Goal: Information Seeking & Learning: Learn about a topic

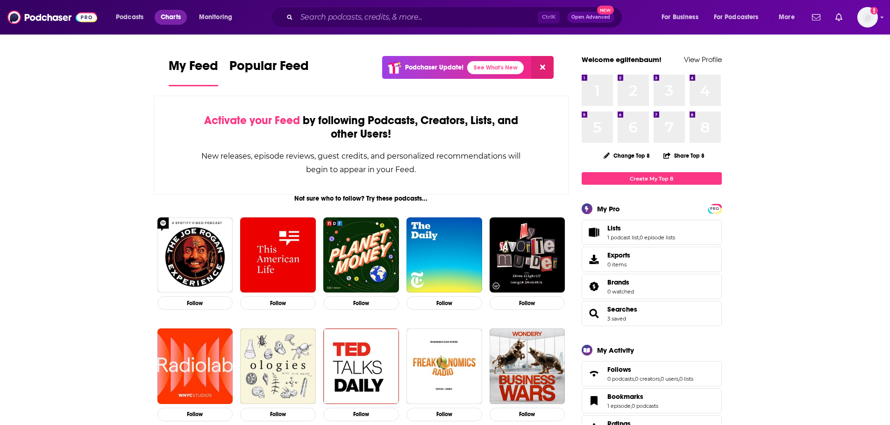
click at [164, 20] on span "Charts" at bounding box center [171, 17] width 20 height 13
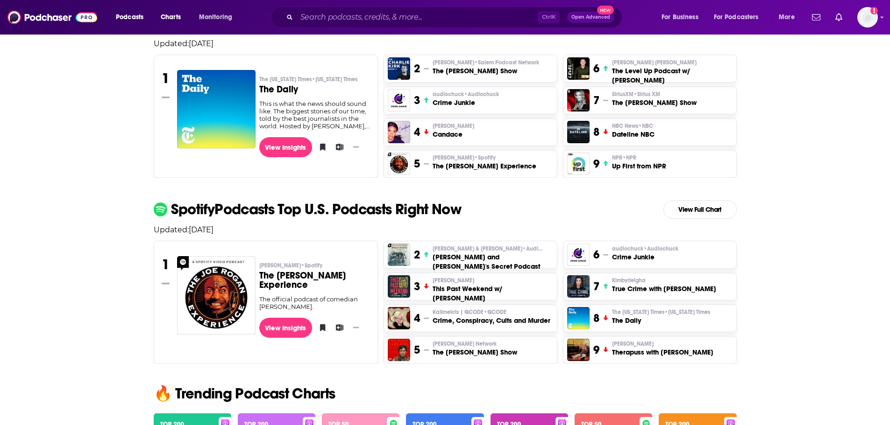
scroll to position [280, 0]
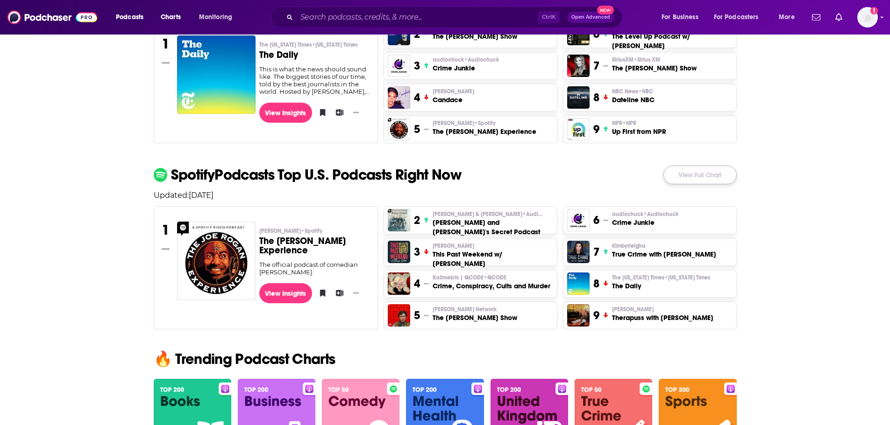
click at [727, 172] on link "View Full Chart" at bounding box center [699, 175] width 73 height 19
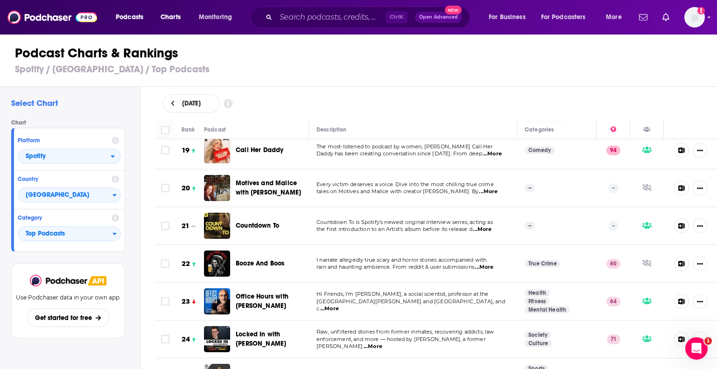
scroll to position [701, 0]
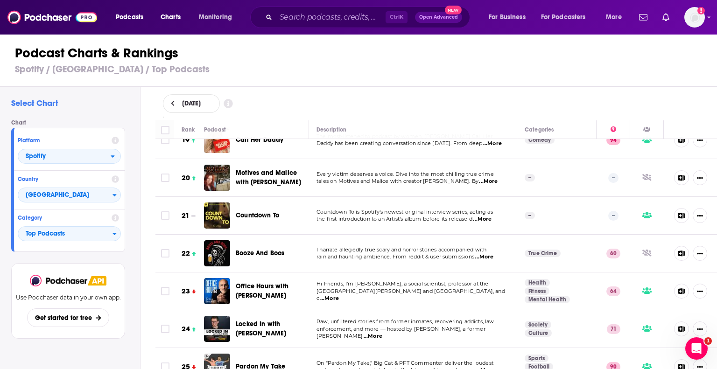
click at [529, 279] on link "Health" at bounding box center [537, 282] width 25 height 7
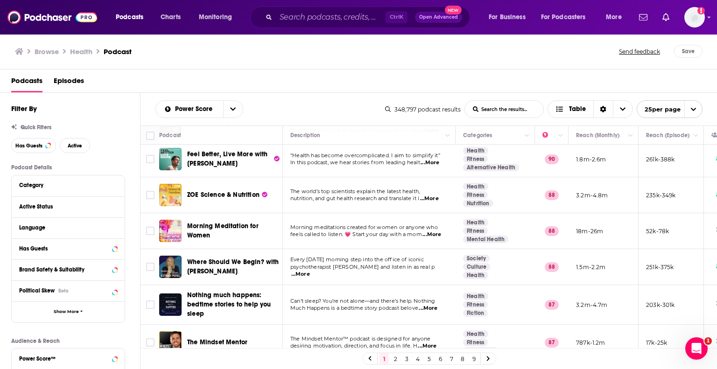
scroll to position [279, 0]
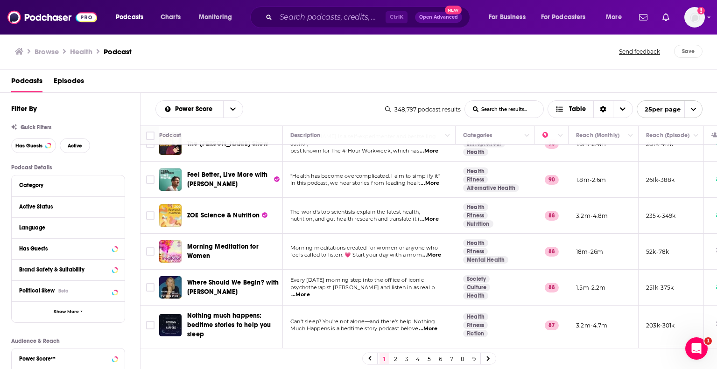
click at [480, 176] on link "Fitness" at bounding box center [475, 179] width 25 height 7
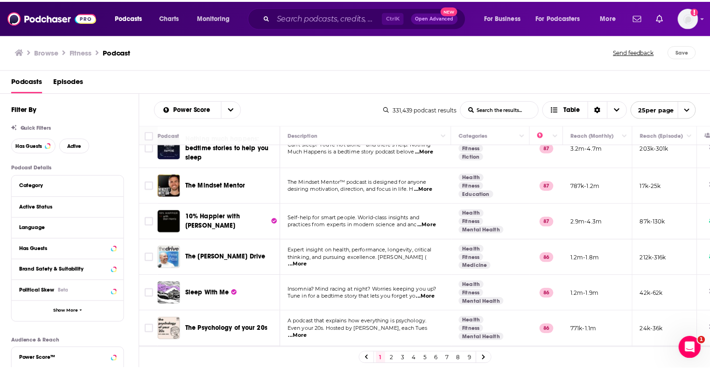
scroll to position [654, 0]
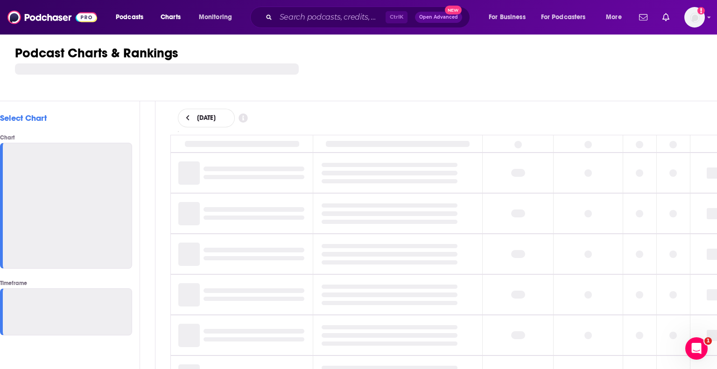
click at [47, 26] on div "Podcasts Charts Monitoring Ctrl K Open Advanced New For Business For Podcasters…" at bounding box center [358, 17] width 717 height 35
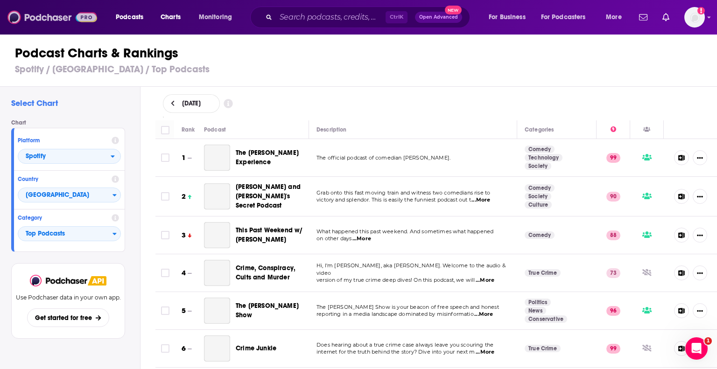
click at [49, 20] on img at bounding box center [52, 17] width 90 height 18
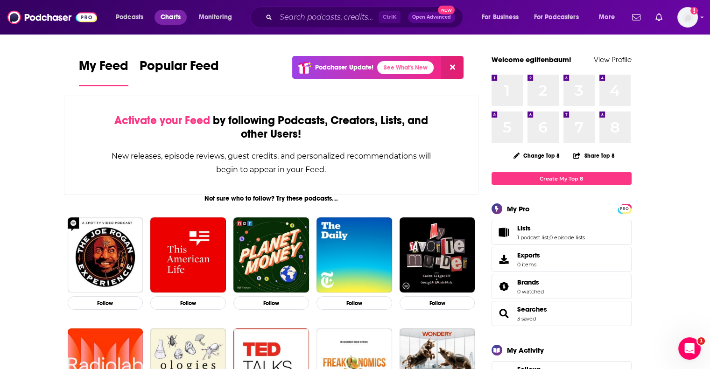
click at [169, 13] on span "Charts" at bounding box center [171, 17] width 20 height 13
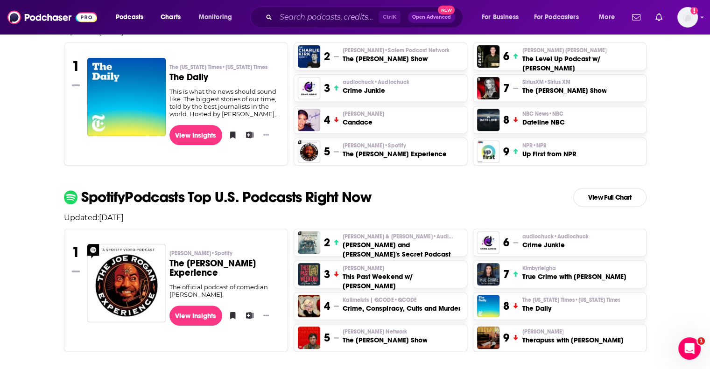
scroll to position [140, 0]
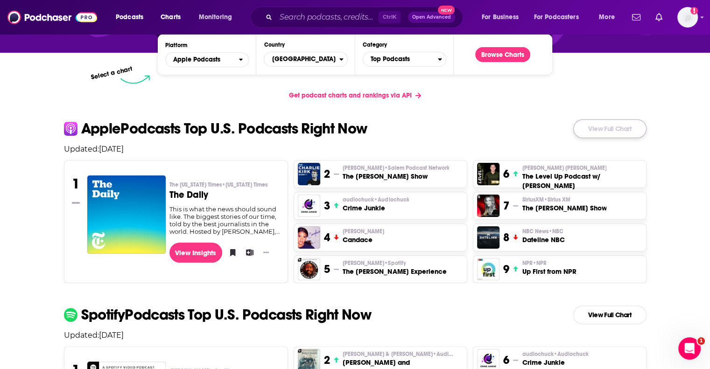
click at [600, 126] on link "View Full Chart" at bounding box center [610, 129] width 73 height 19
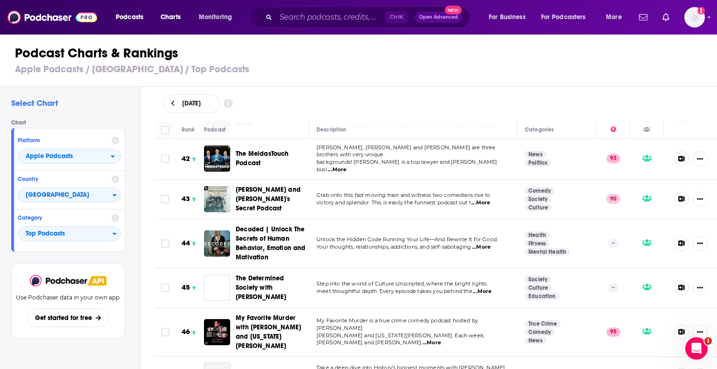
scroll to position [1728, 0]
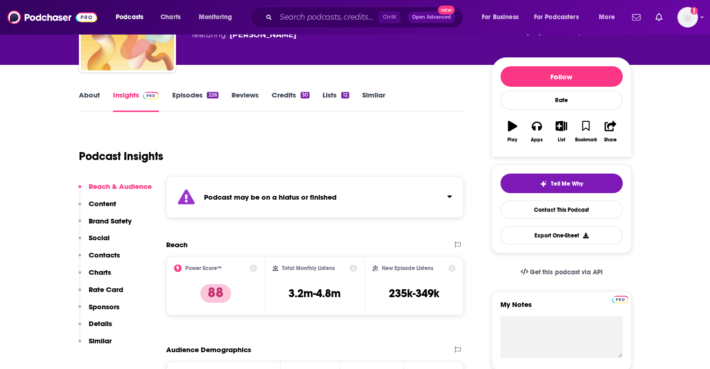
scroll to position [93, 0]
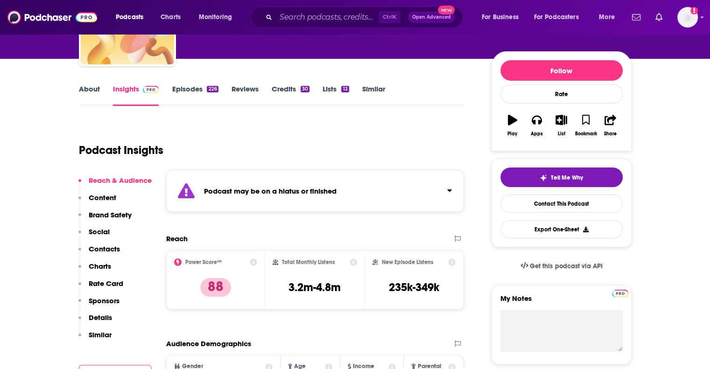
click at [106, 212] on p "Brand Safety" at bounding box center [110, 215] width 43 height 9
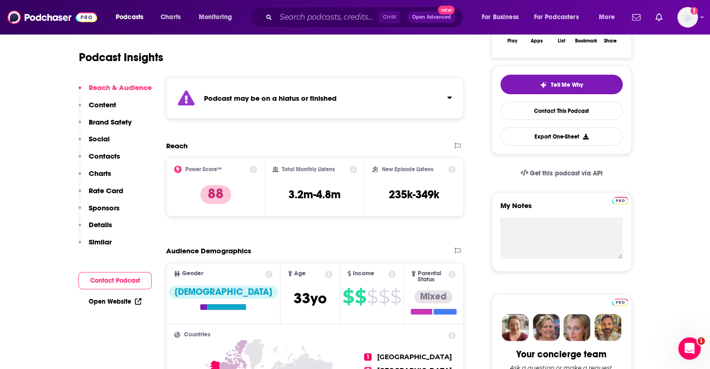
scroll to position [0, 0]
